Goal: Transaction & Acquisition: Purchase product/service

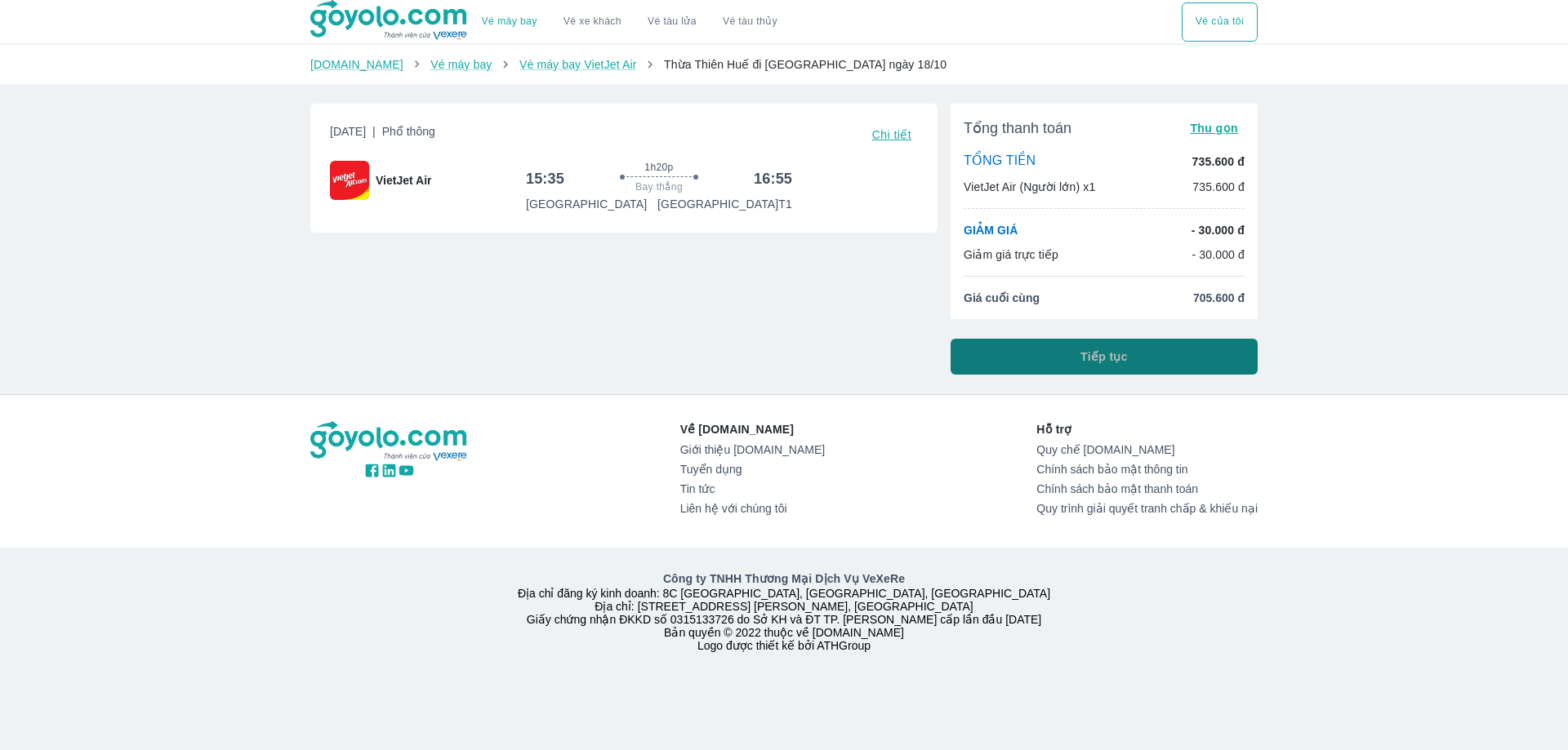
click at [1126, 357] on span "Tiếp tục" at bounding box center [1104, 356] width 48 height 17
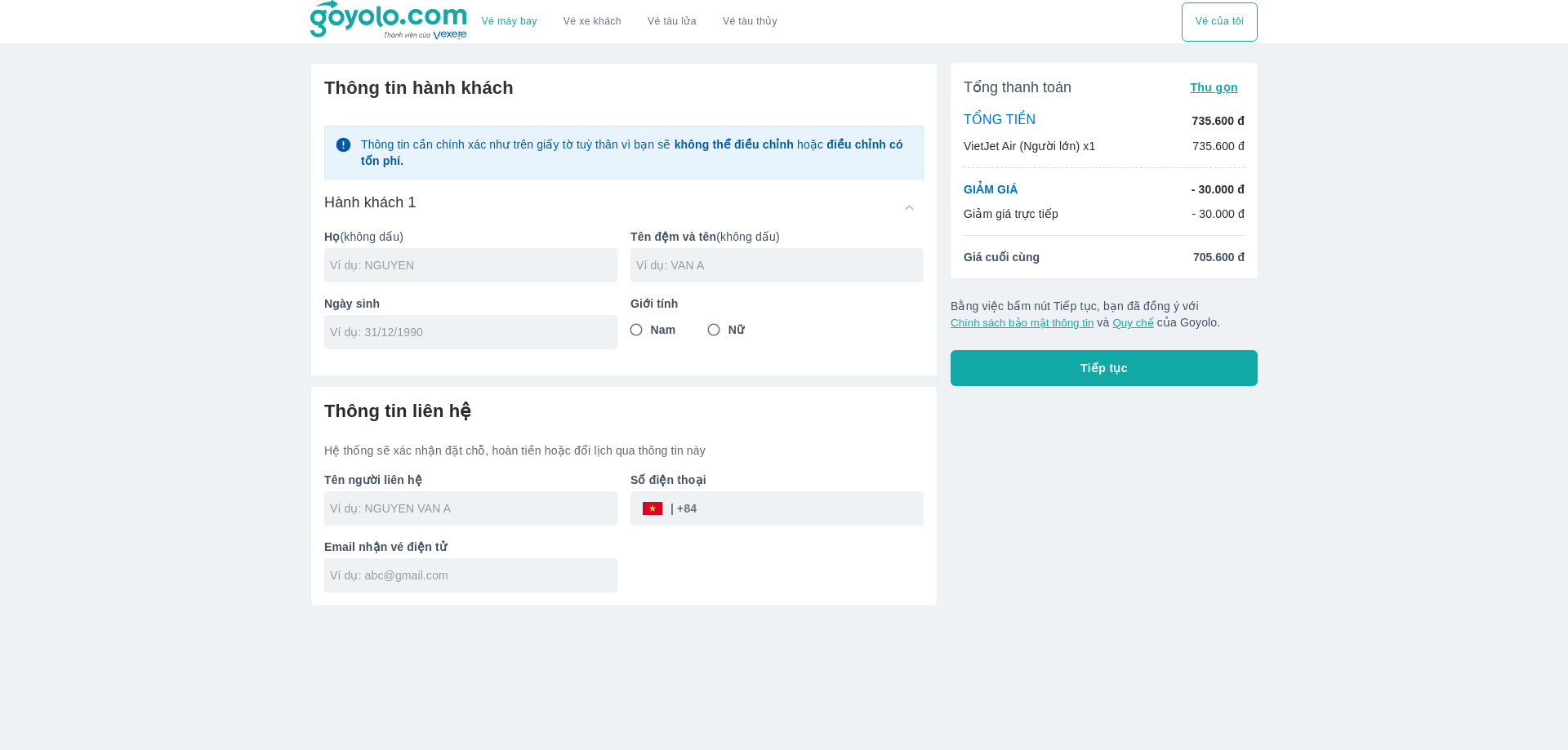
click at [392, 264] on input "text" at bounding box center [473, 265] width 288 height 17
drag, startPoint x: 411, startPoint y: 278, endPoint x: 369, endPoint y: 283, distance: 42.3
click at [369, 283] on div "Họ (không dấu) LE VIET BAO LAN Tên đệm và tên (không dấu) Ngày sinh Giới tính N…" at bounding box center [618, 282] width 613 height 134
type input "LE VIET"
click at [675, 270] on input "text" at bounding box center [780, 265] width 288 height 17
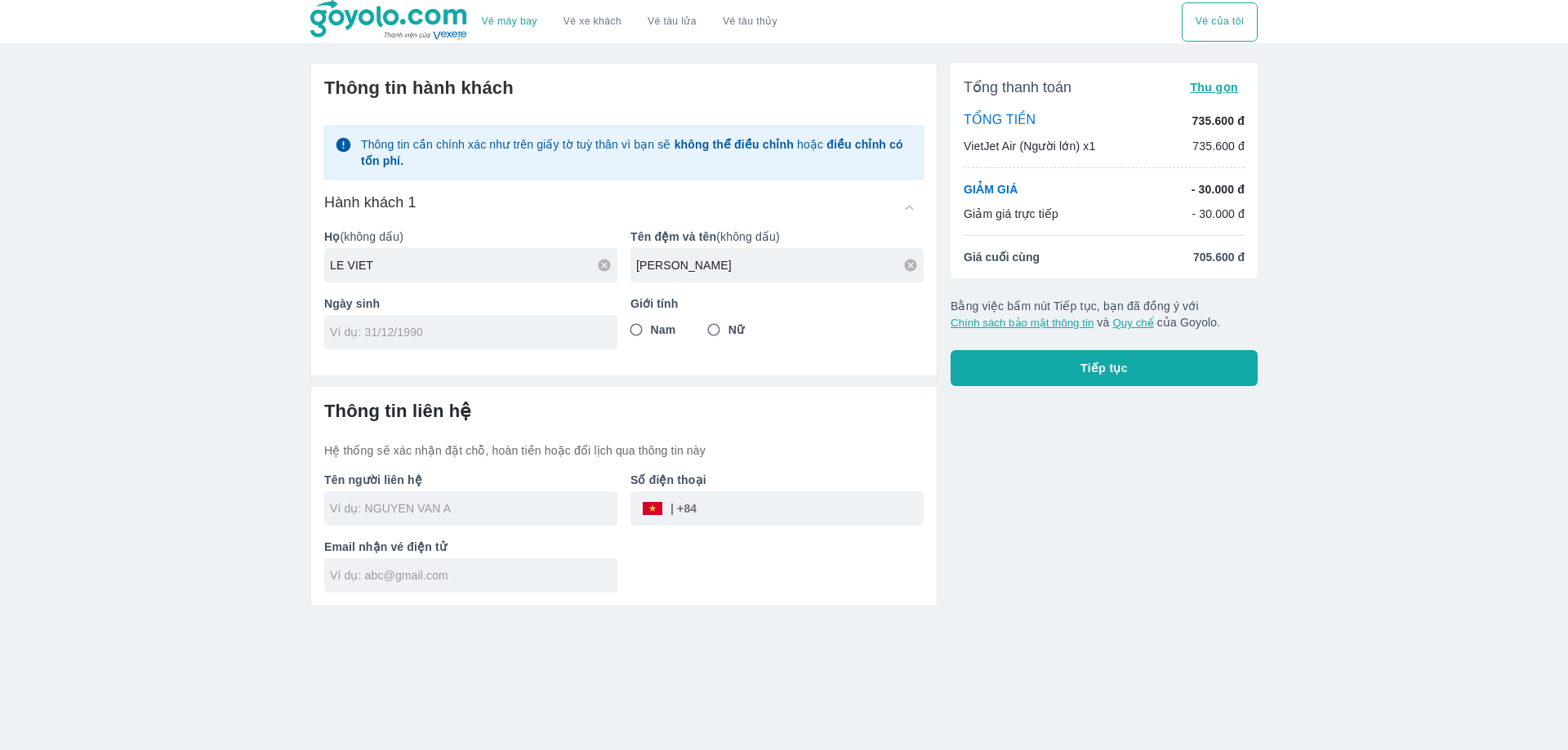
type input "[PERSON_NAME]"
click at [485, 334] on input "tel" at bounding box center [465, 332] width 271 height 17
type input "[DATE]"
click at [638, 323] on input "Nam" at bounding box center [636, 330] width 29 height 29
radio input "true"
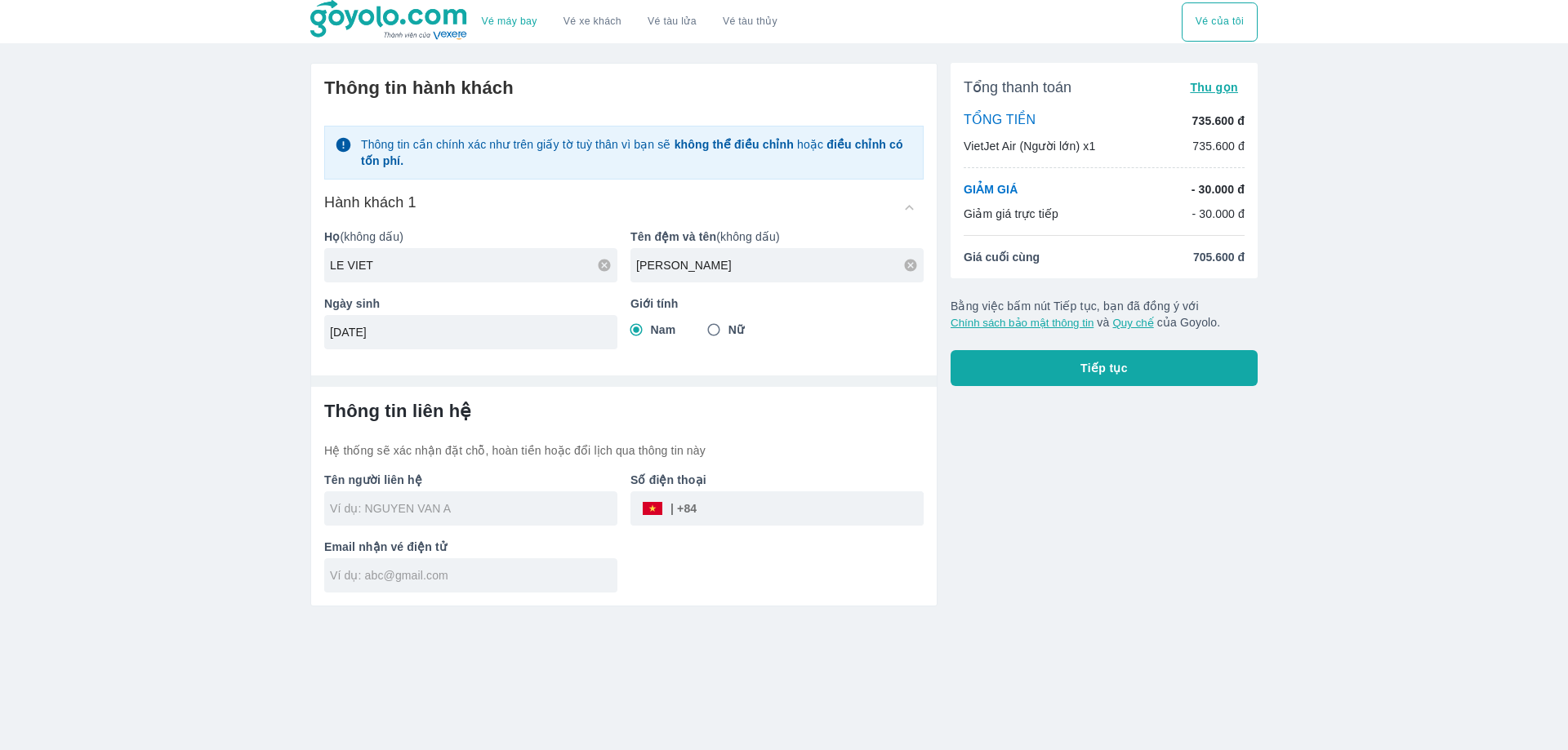
click at [1151, 378] on button "Tiếp tục" at bounding box center [1104, 368] width 307 height 36
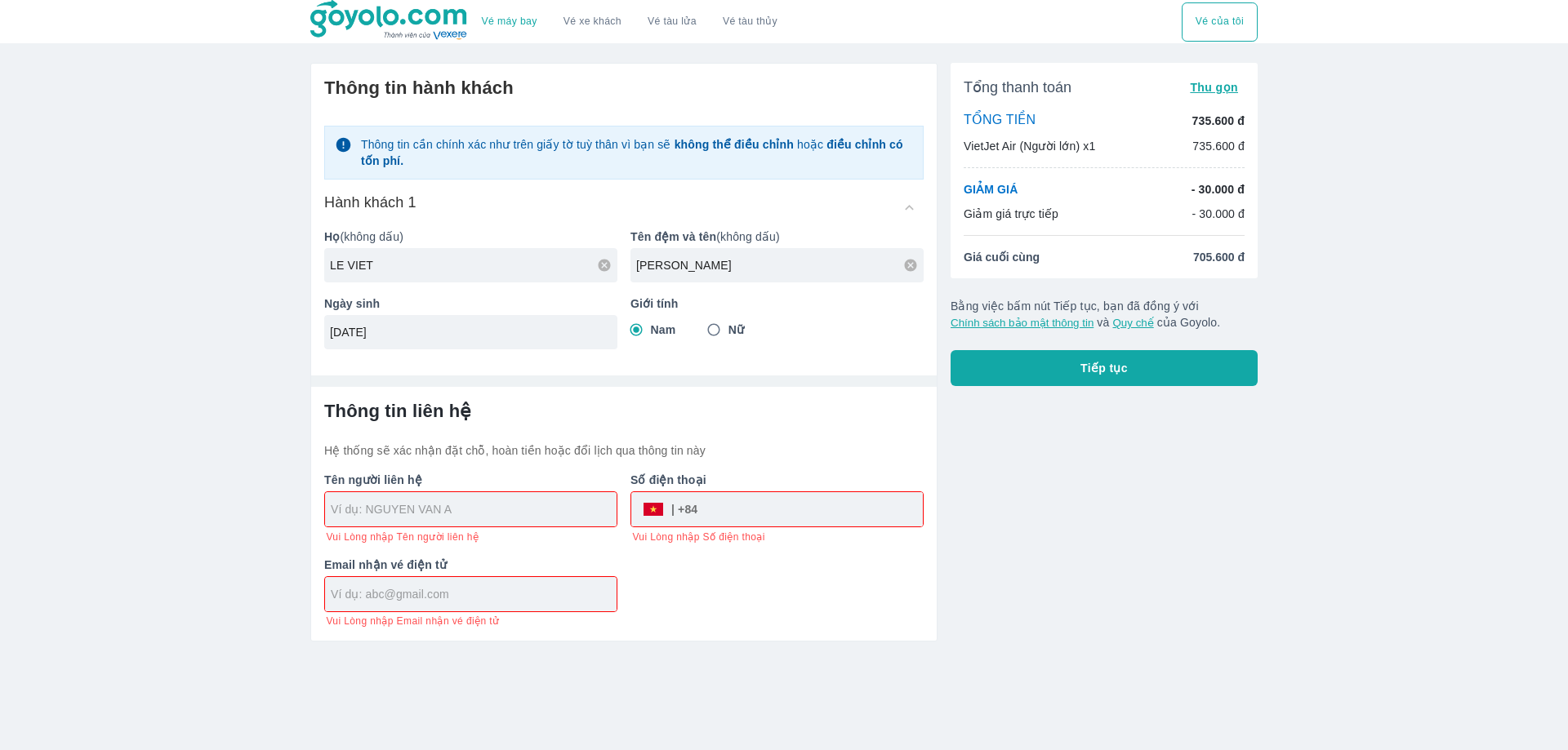
type input "LE VIET BAO LAN"
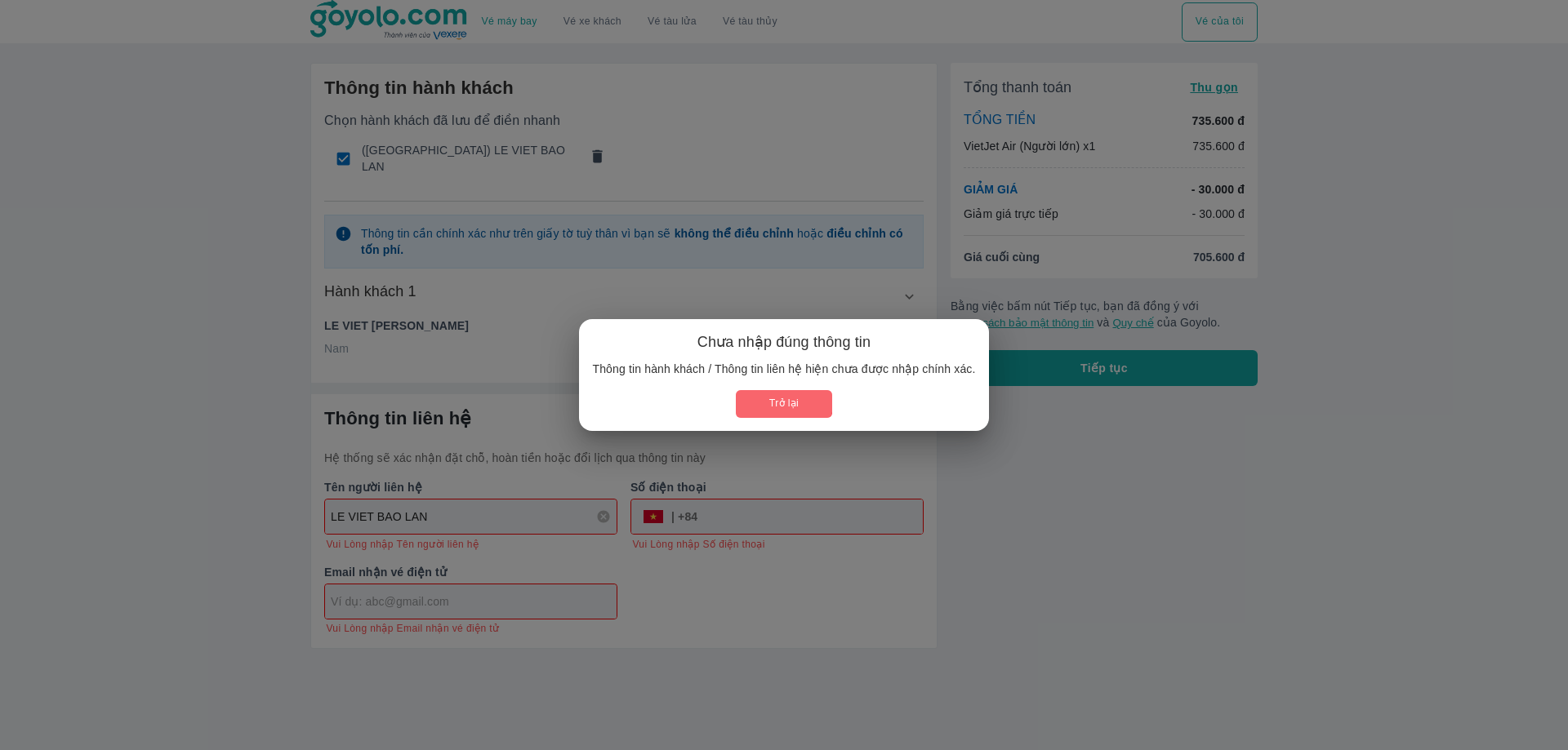
click at [763, 396] on button "Trở lại" at bounding box center [784, 404] width 96 height 27
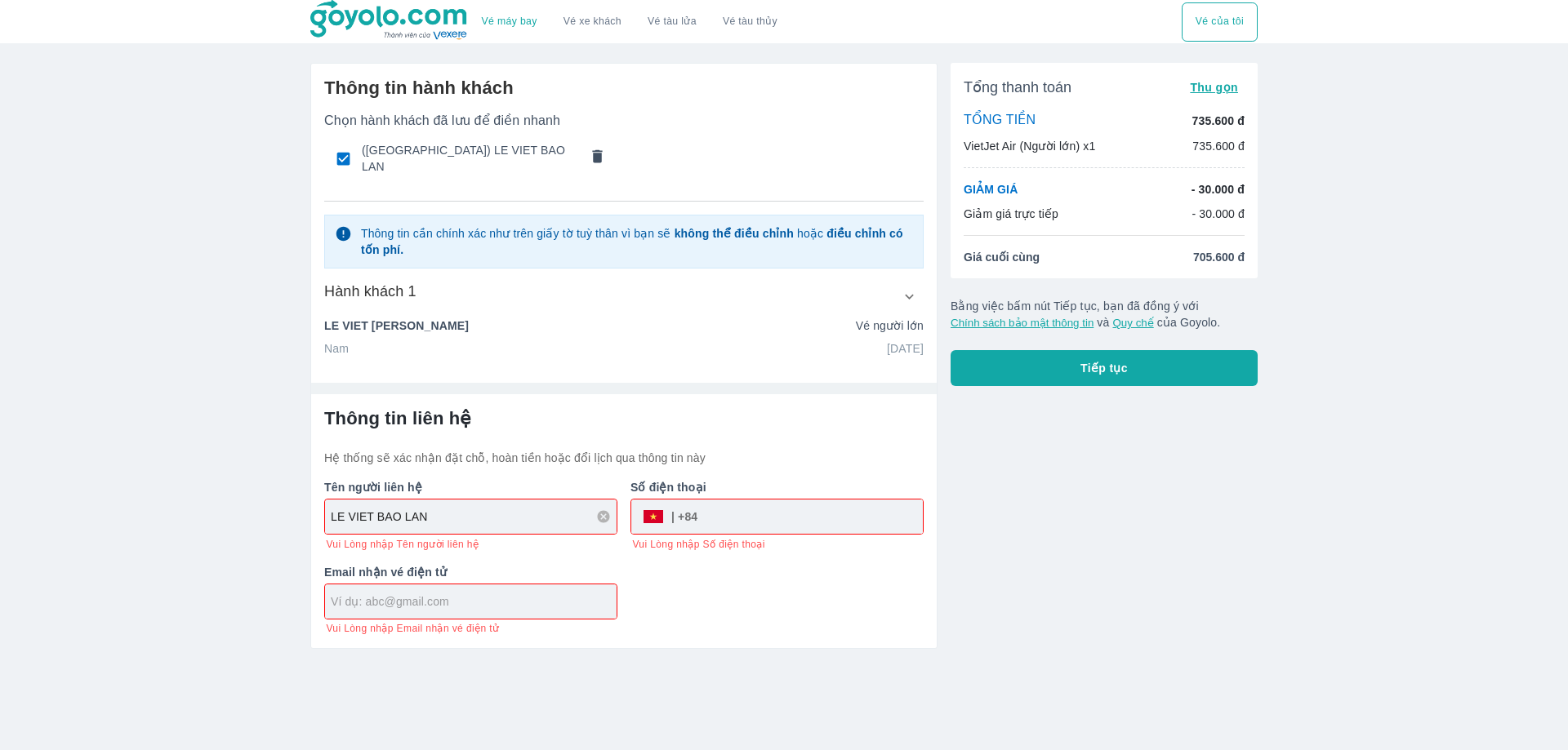
click at [764, 498] on div "​" at bounding box center [777, 516] width 294 height 36
click at [807, 497] on input "tel" at bounding box center [810, 517] width 225 height 39
type input "365240354"
click at [426, 604] on div at bounding box center [470, 601] width 292 height 34
type input "k"
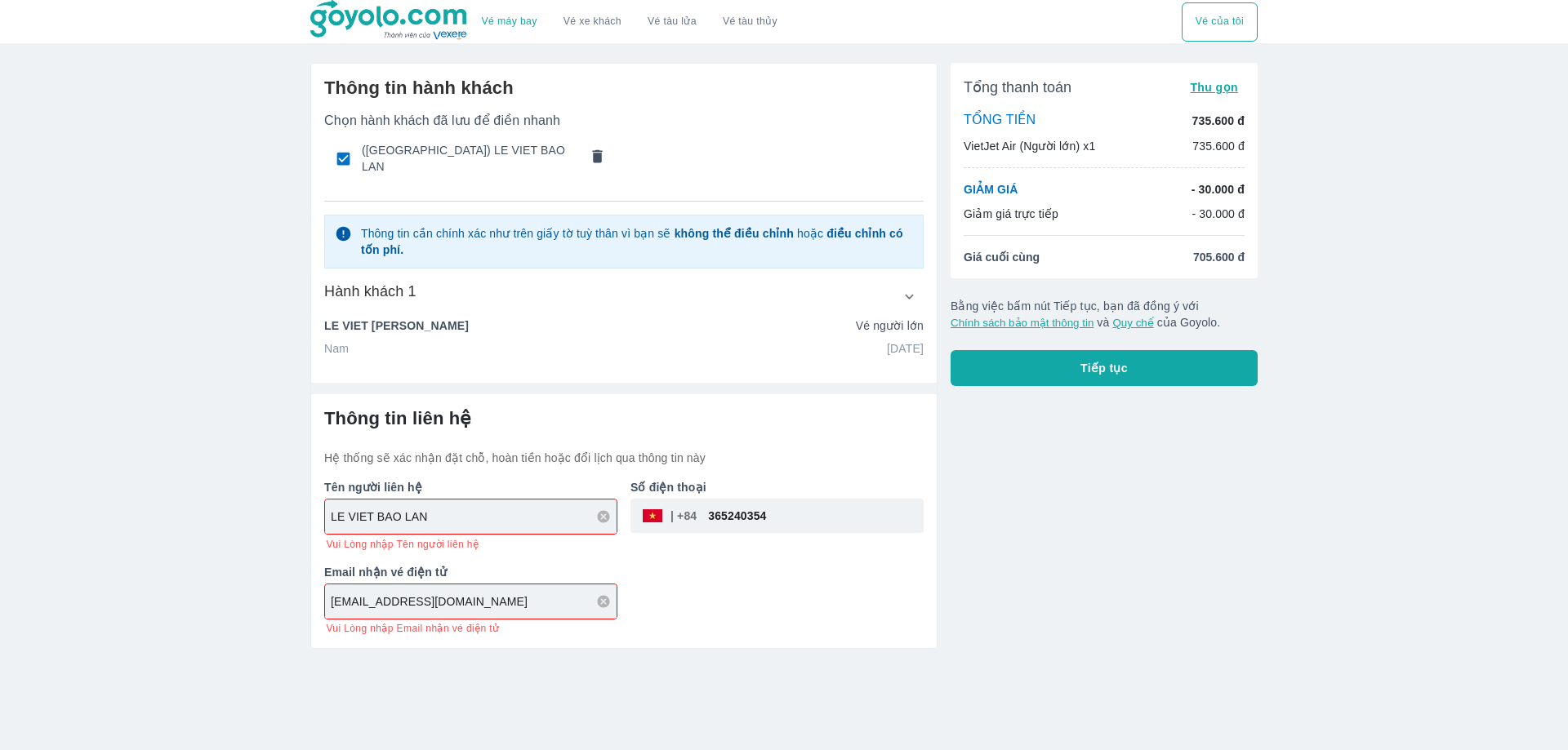
type input "[EMAIL_ADDRESS][DOMAIN_NAME]"
click at [1019, 375] on button "Tiếp tục" at bounding box center [1104, 368] width 307 height 36
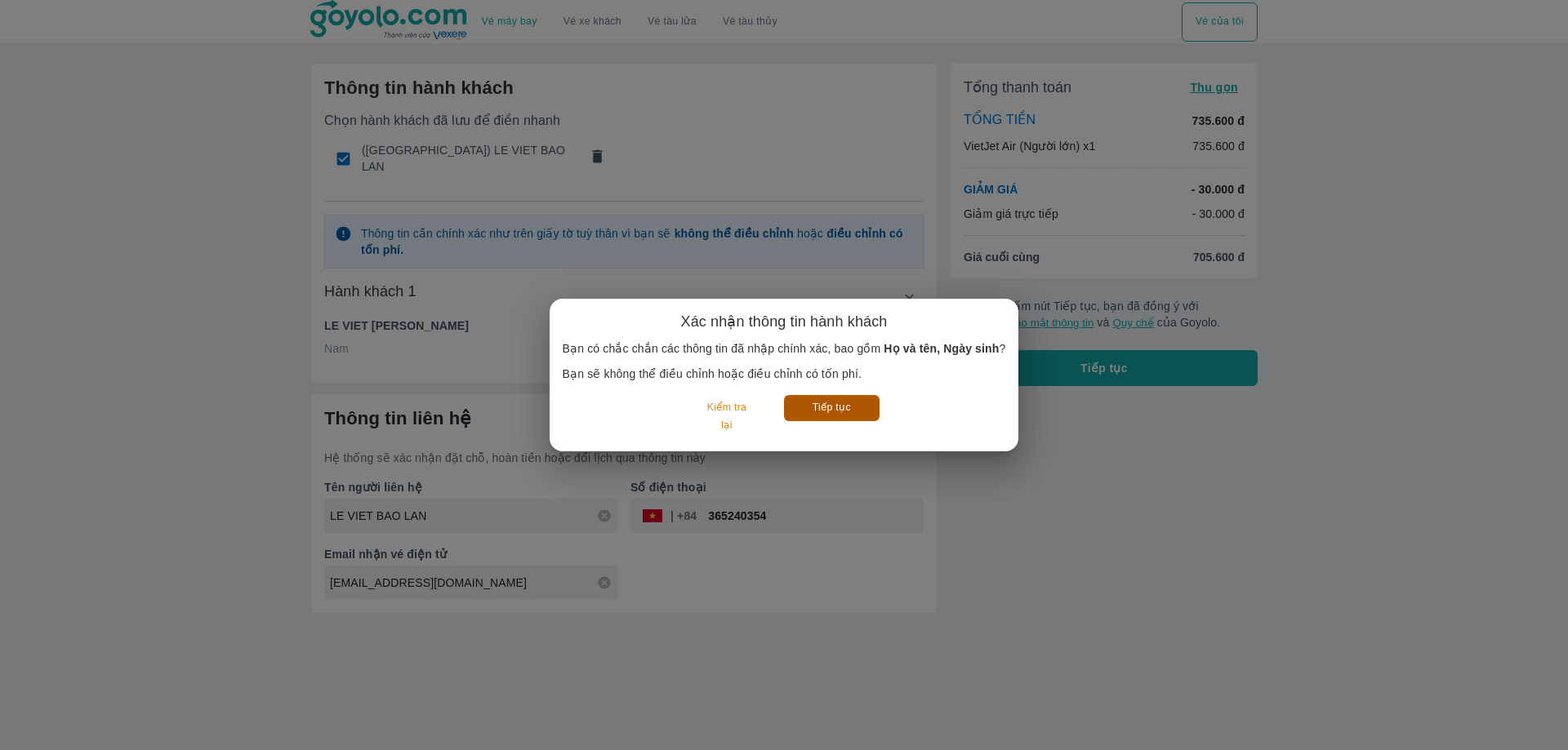
click at [804, 404] on button "Tiếp tục" at bounding box center [832, 408] width 96 height 25
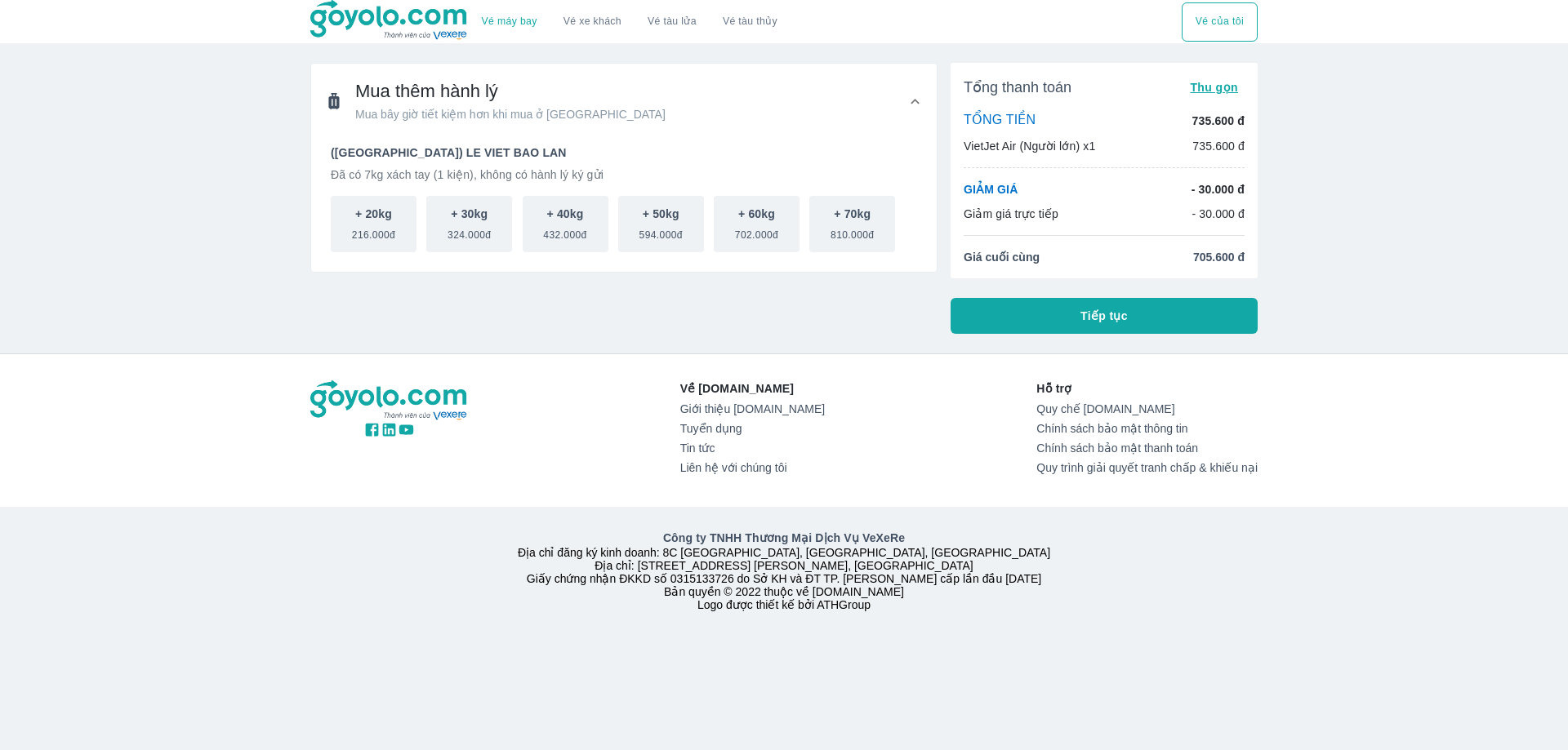
click at [1092, 313] on span "Tiếp tục" at bounding box center [1104, 316] width 48 height 17
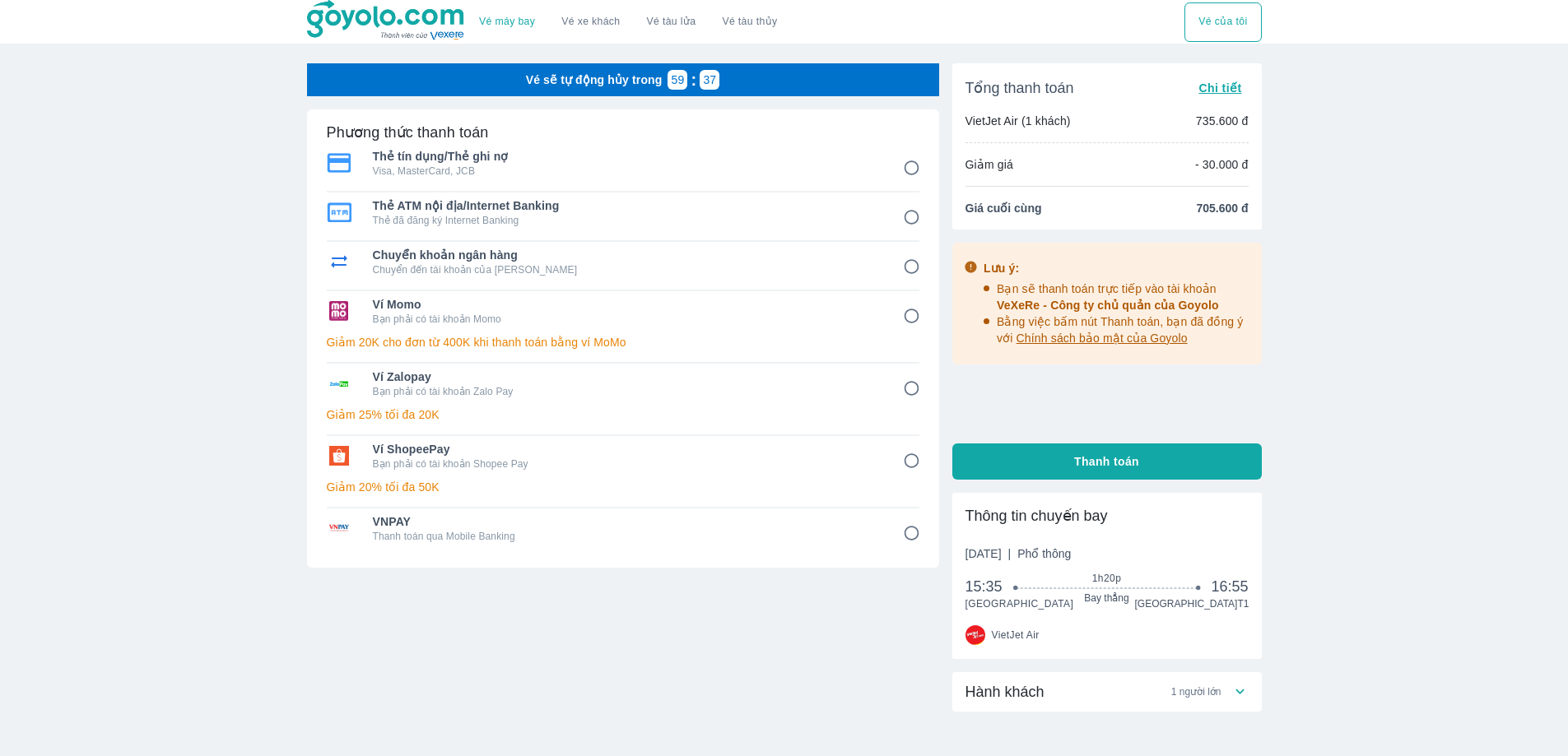
click at [664, 80] on div "Vé sẽ tự động hủy trong 59 : 37" at bounding box center [622, 79] width 632 height 32
